Goal: Find specific page/section: Find specific page/section

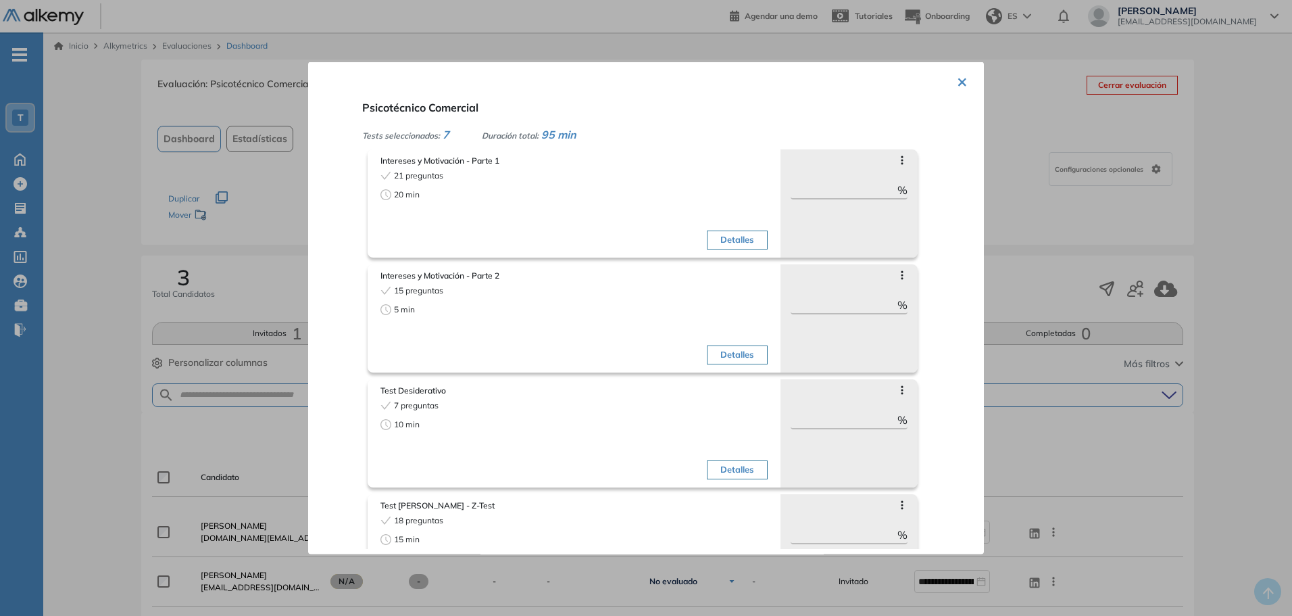
click at [966, 82] on div "× Psicotécnico Comercial Tests seleccionados: 7 Duración total: 95 min Interese…" at bounding box center [646, 308] width 676 height 493
click at [959, 81] on button "×" at bounding box center [962, 80] width 11 height 26
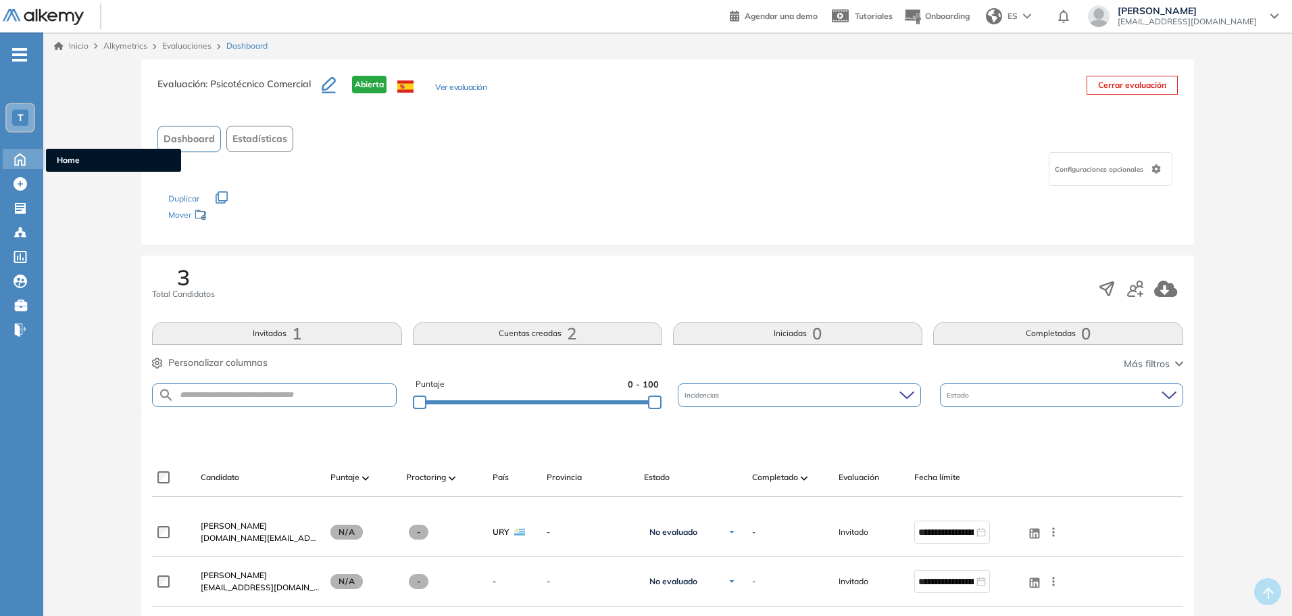
click at [18, 156] on icon at bounding box center [20, 158] width 24 height 16
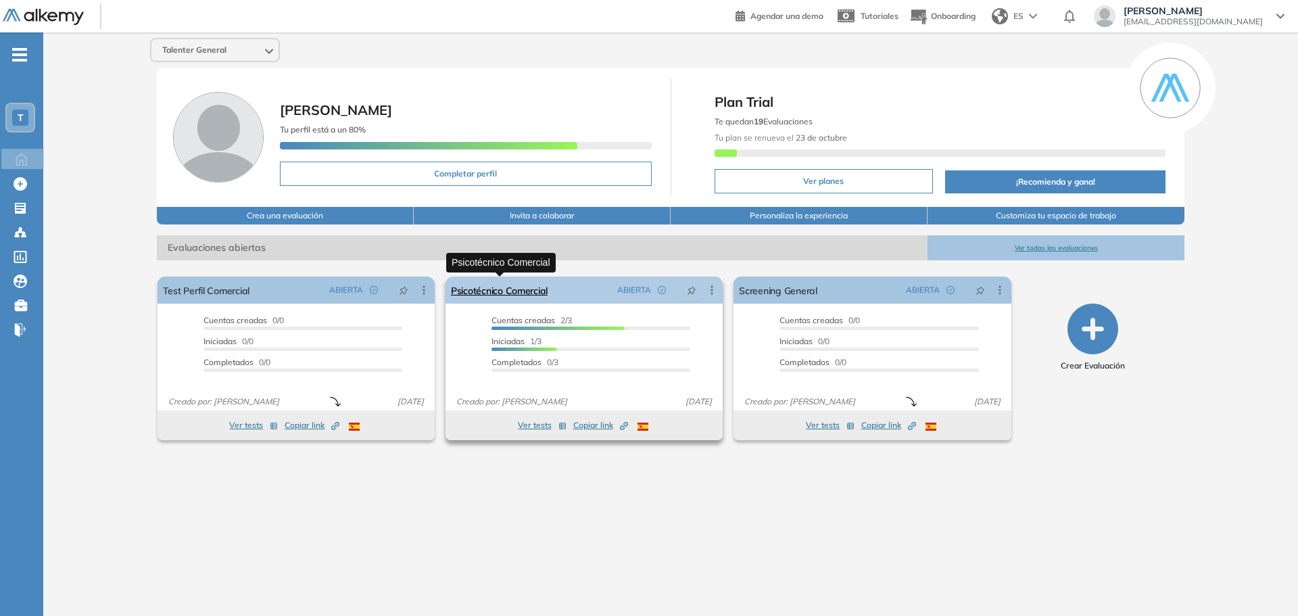
click at [532, 293] on link "Psicotécnico Comercial" at bounding box center [499, 289] width 97 height 27
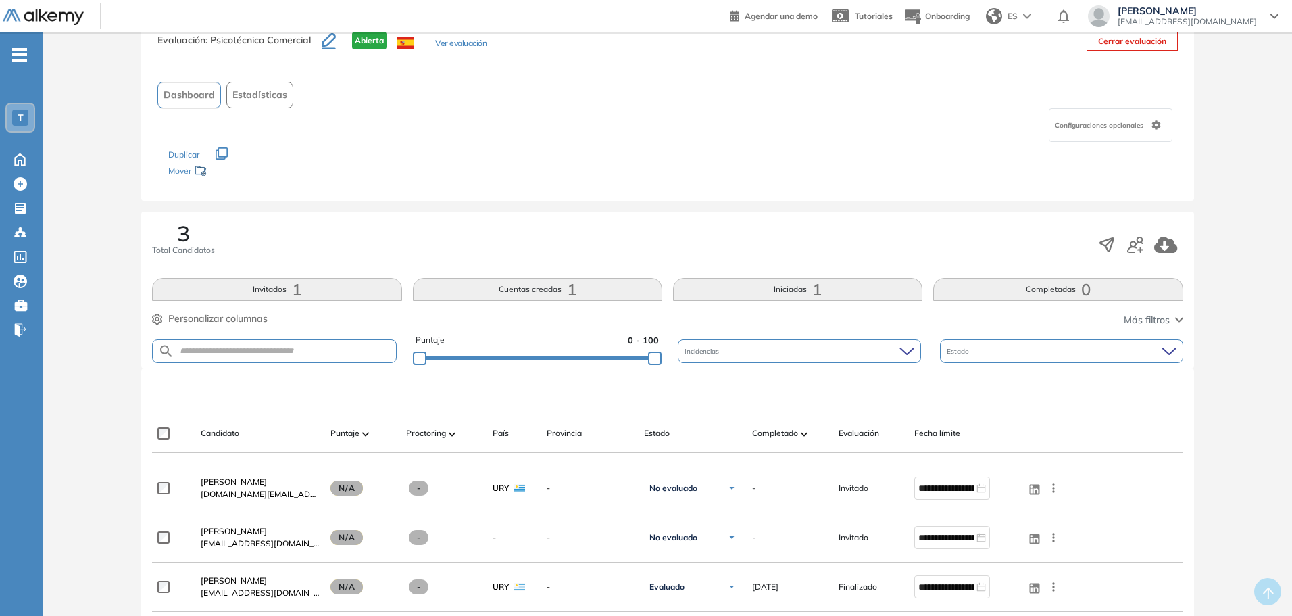
scroll to position [68, 0]
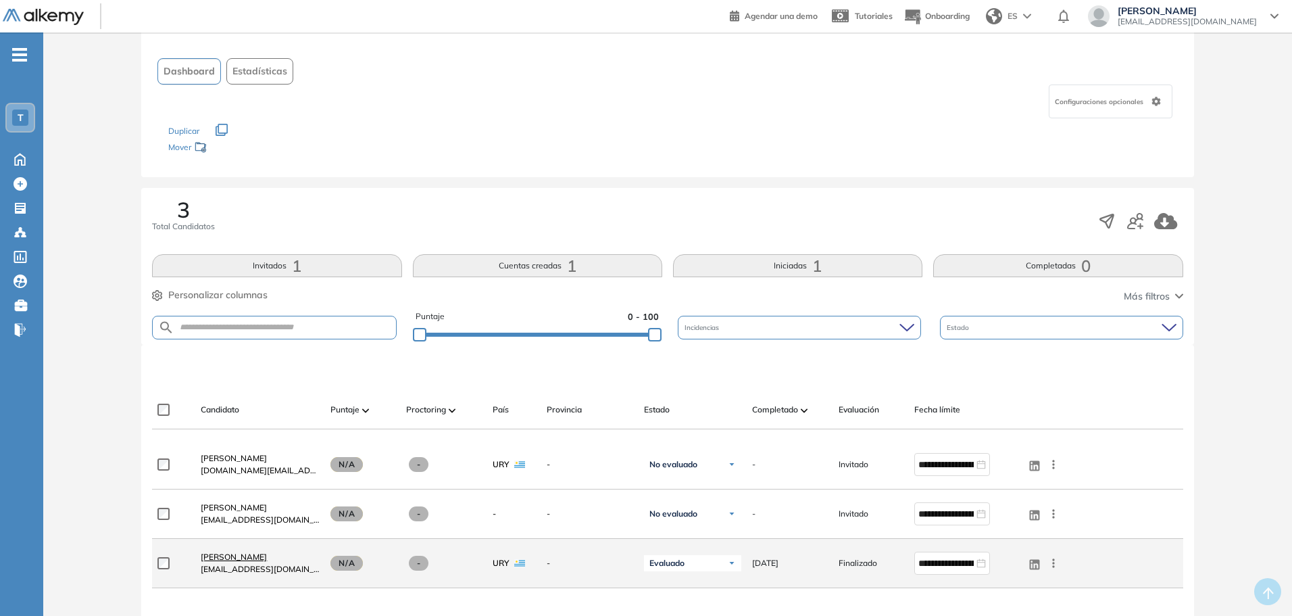
click at [228, 560] on span "[PERSON_NAME]" at bounding box center [234, 556] width 66 height 10
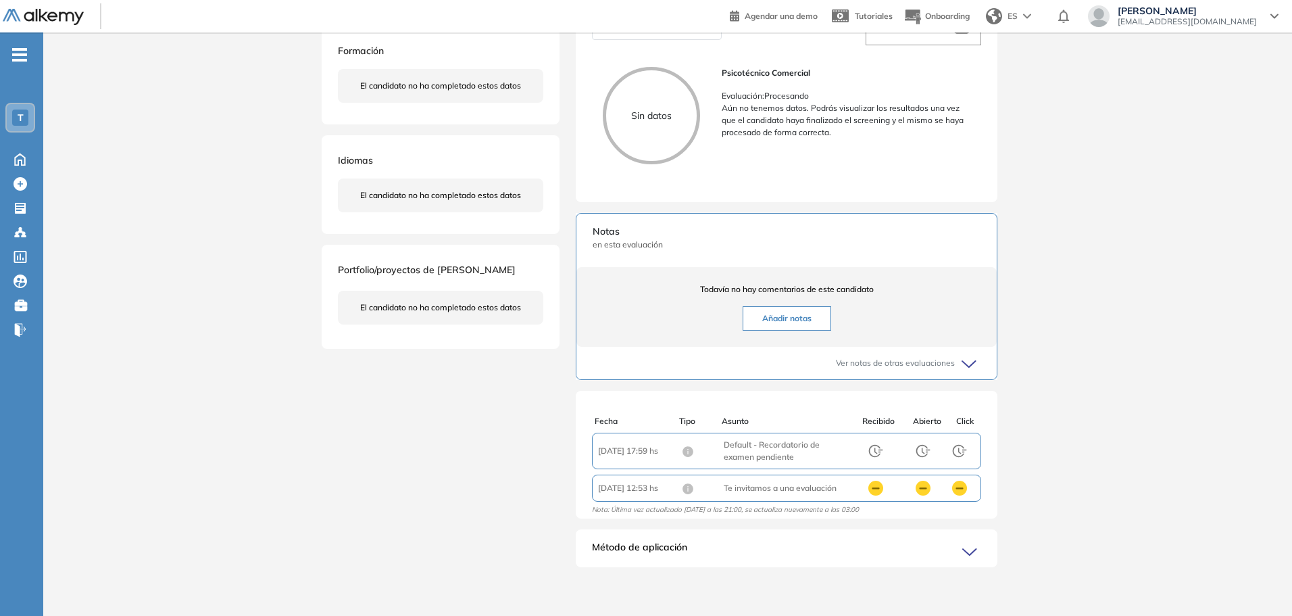
scroll to position [3, 0]
click at [971, 544] on icon at bounding box center [971, 552] width 19 height 19
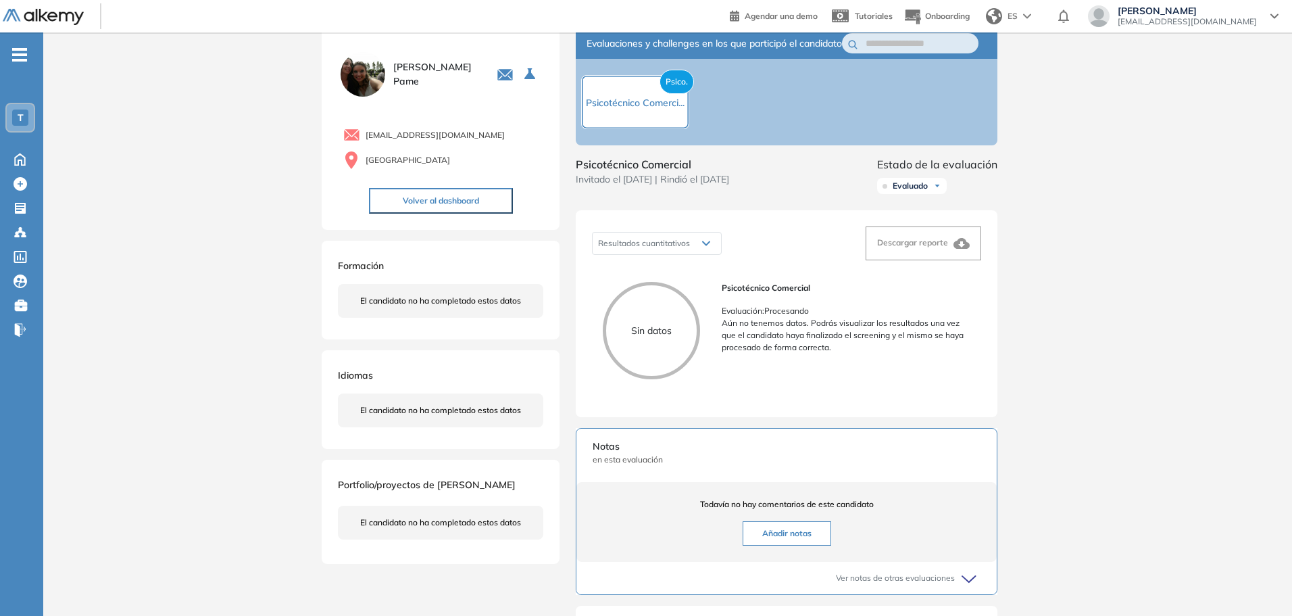
scroll to position [0, 0]
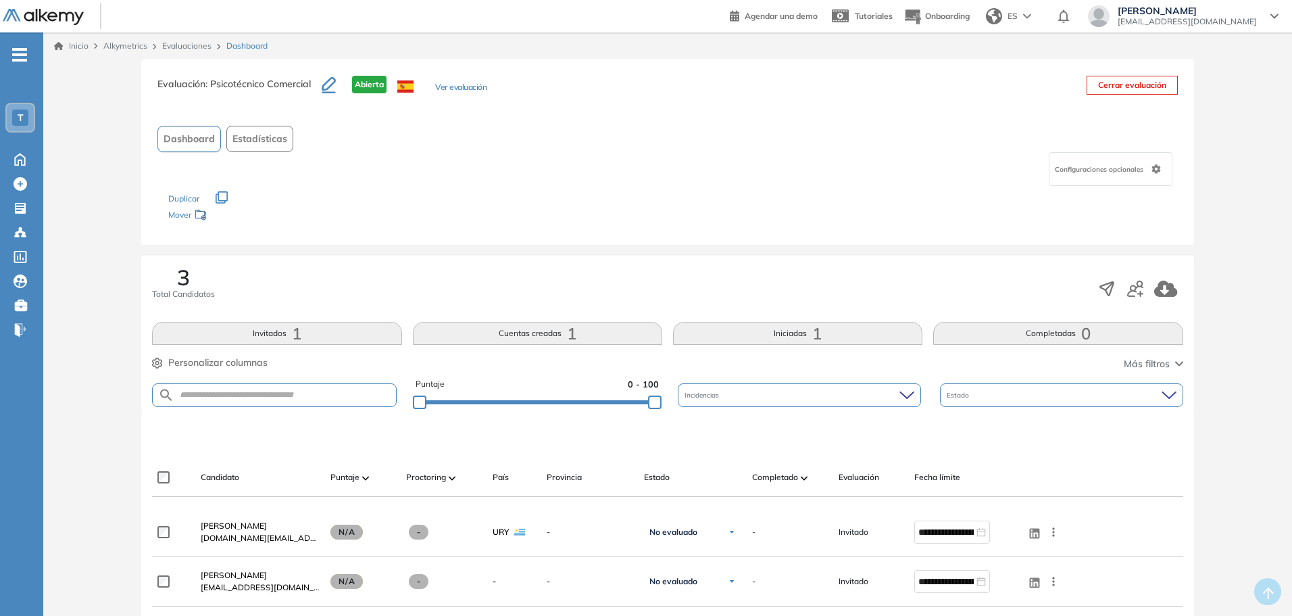
click at [808, 327] on button "Iniciadas 1" at bounding box center [797, 333] width 249 height 23
